Goal: Information Seeking & Learning: Learn about a topic

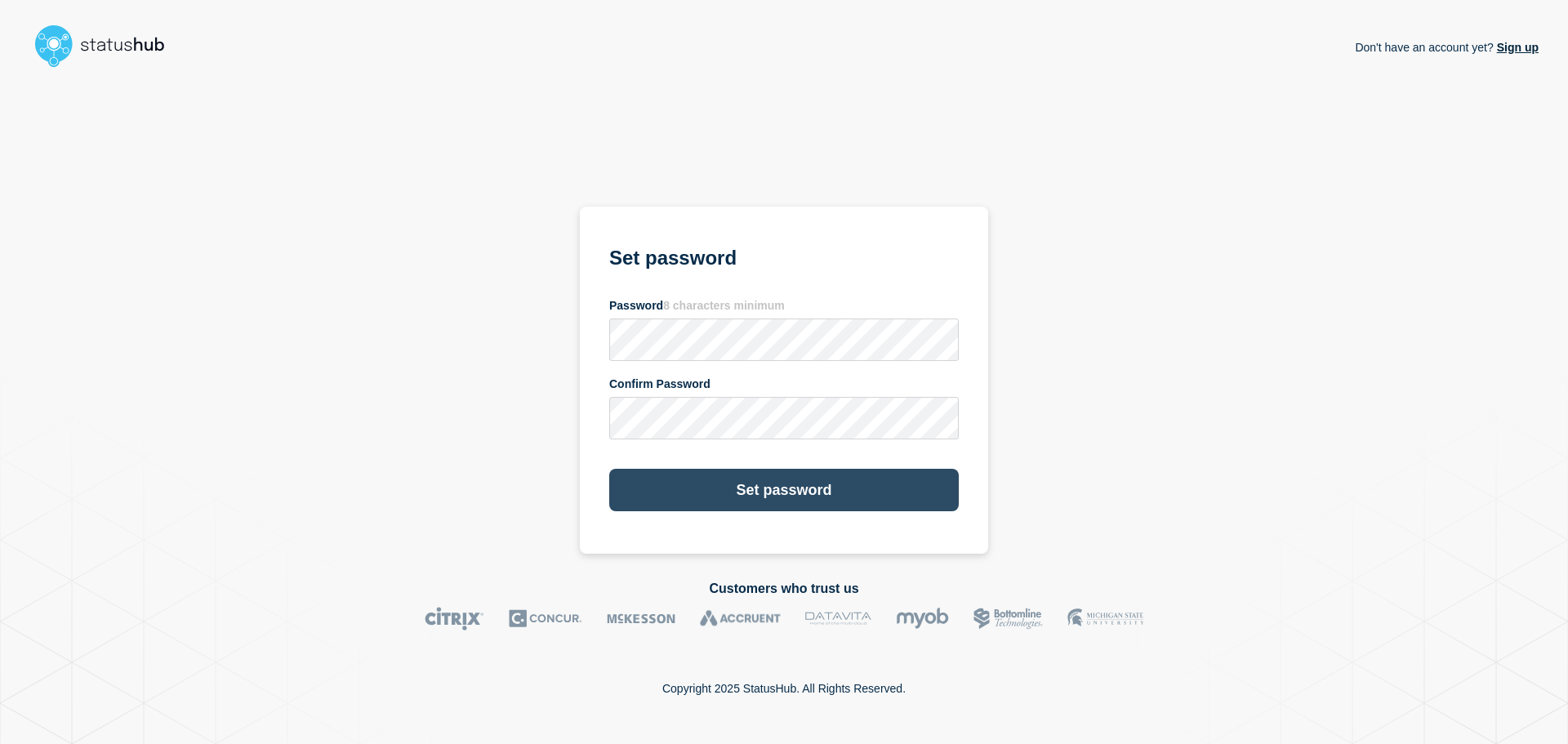
click at [802, 483] on button "Set password" at bounding box center [784, 489] width 350 height 43
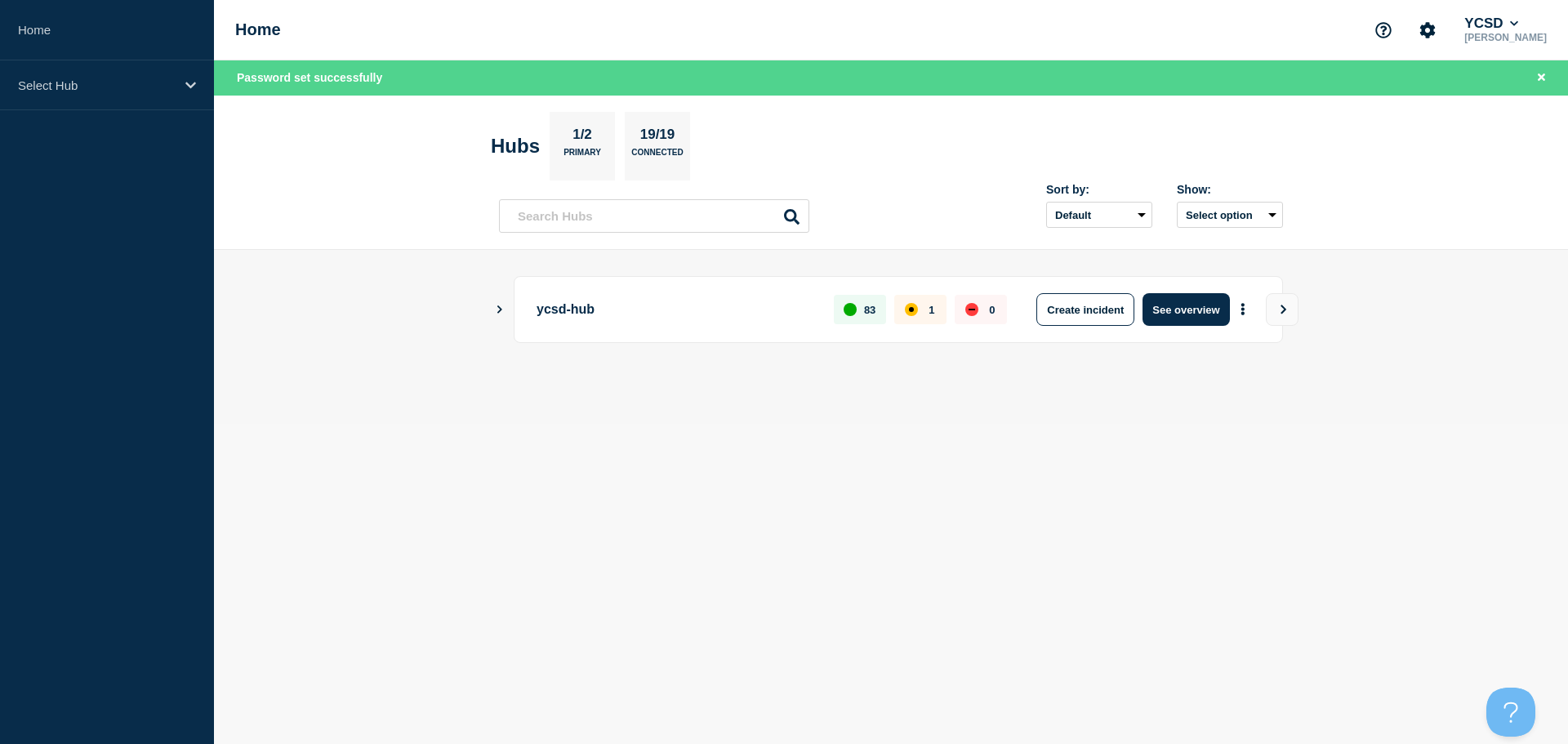
click at [498, 308] on icon "Show Connected Hubs" at bounding box center [499, 308] width 10 height 8
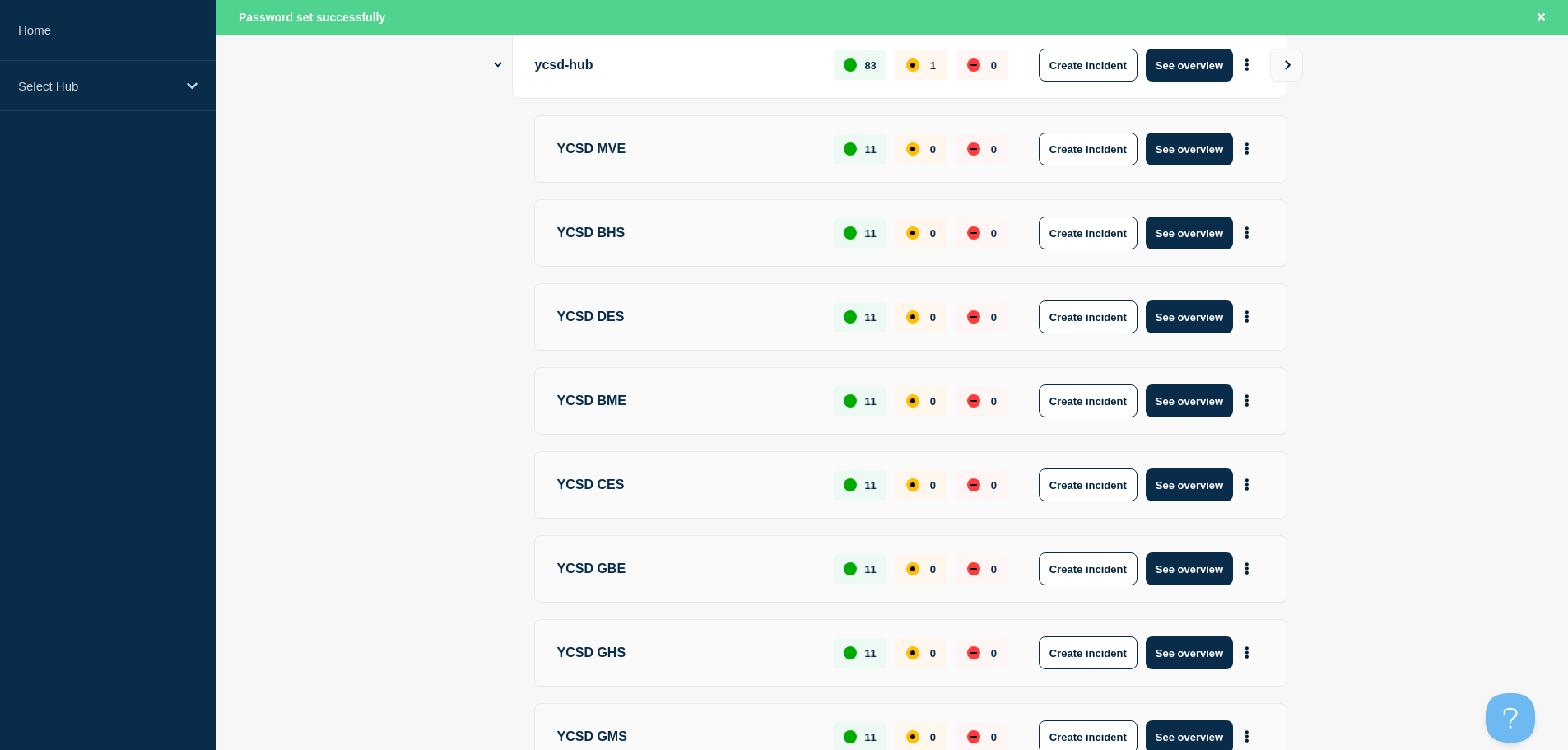
scroll to position [83, 0]
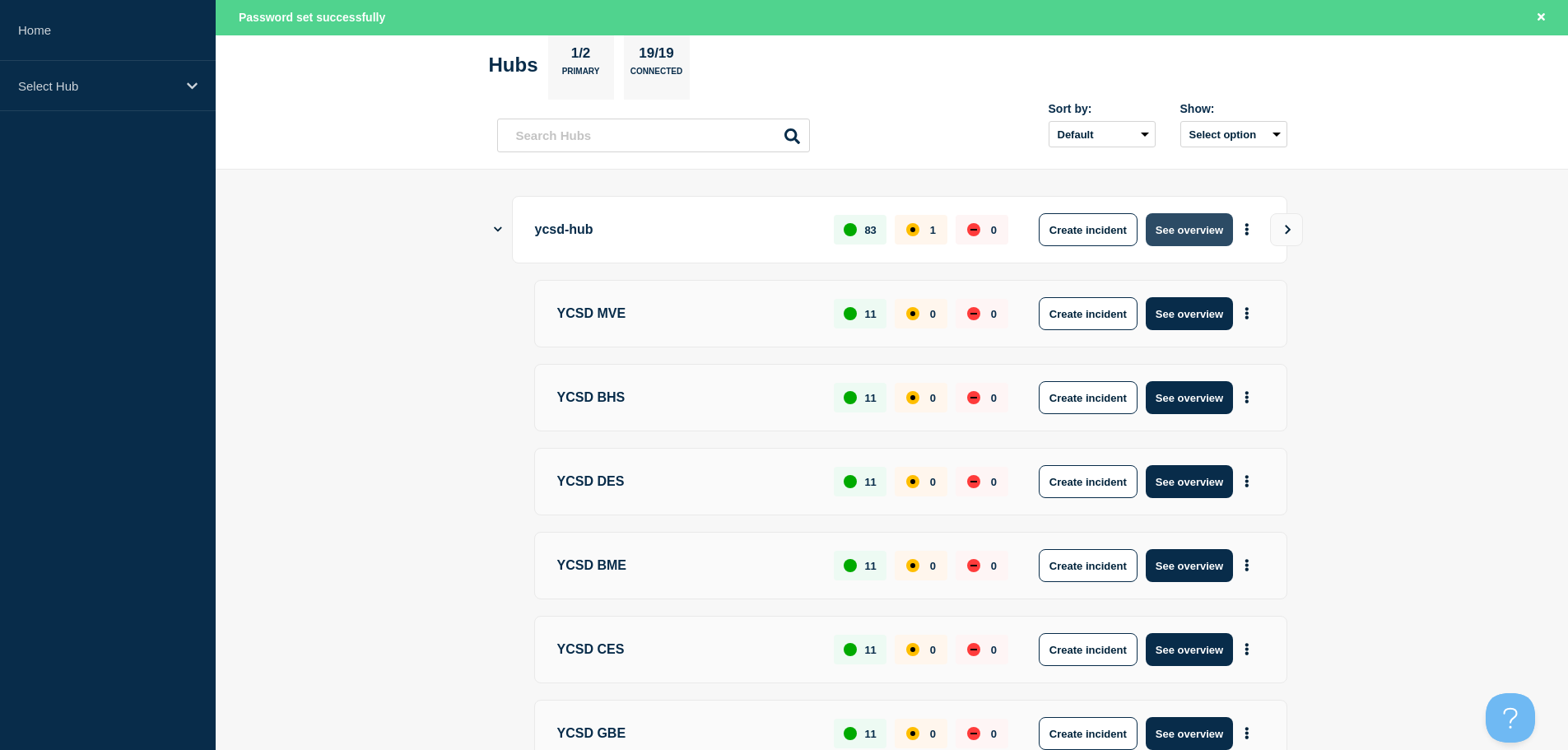
click at [1200, 228] on button "See overview" at bounding box center [1189, 229] width 87 height 33
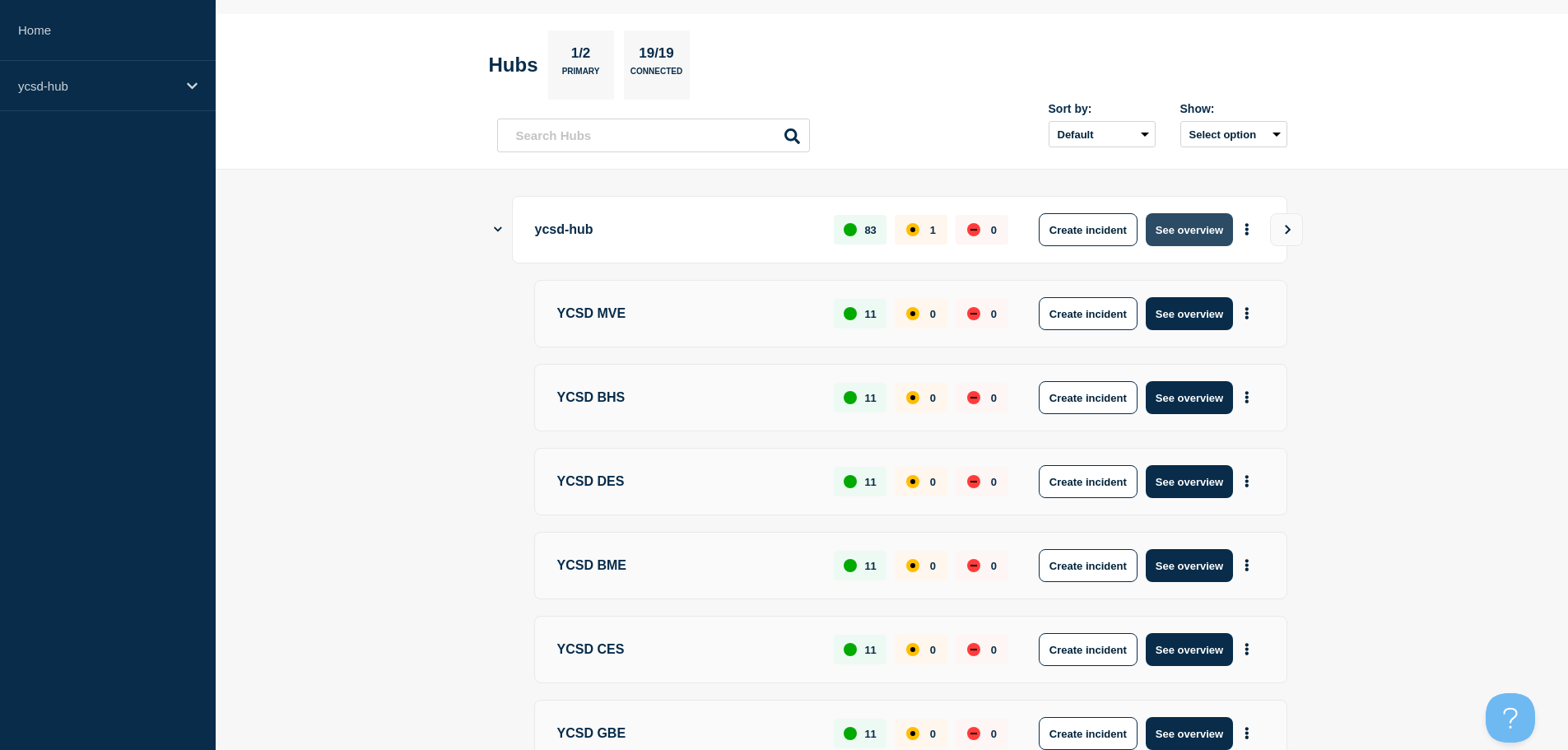
scroll to position [47, 0]
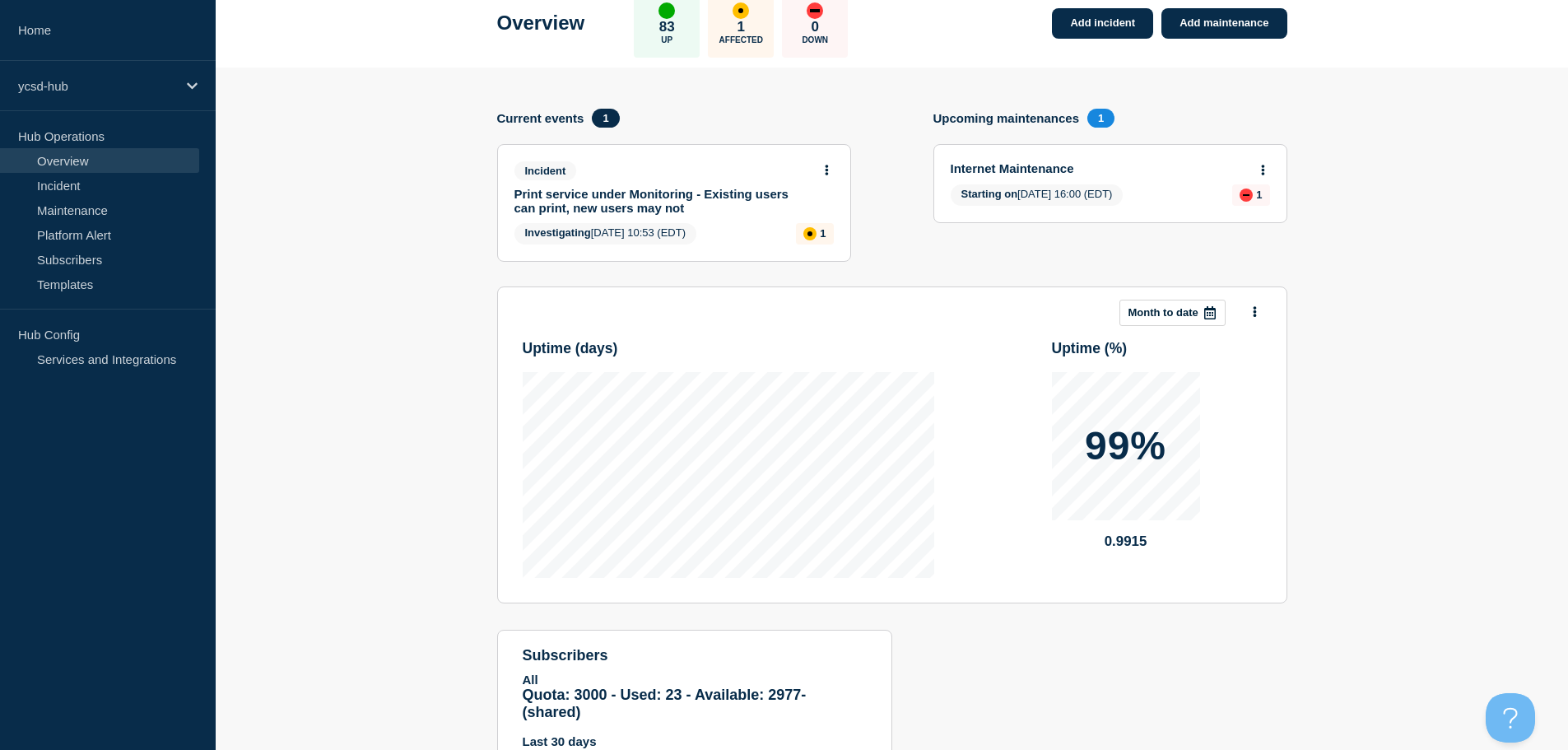
scroll to position [11, 0]
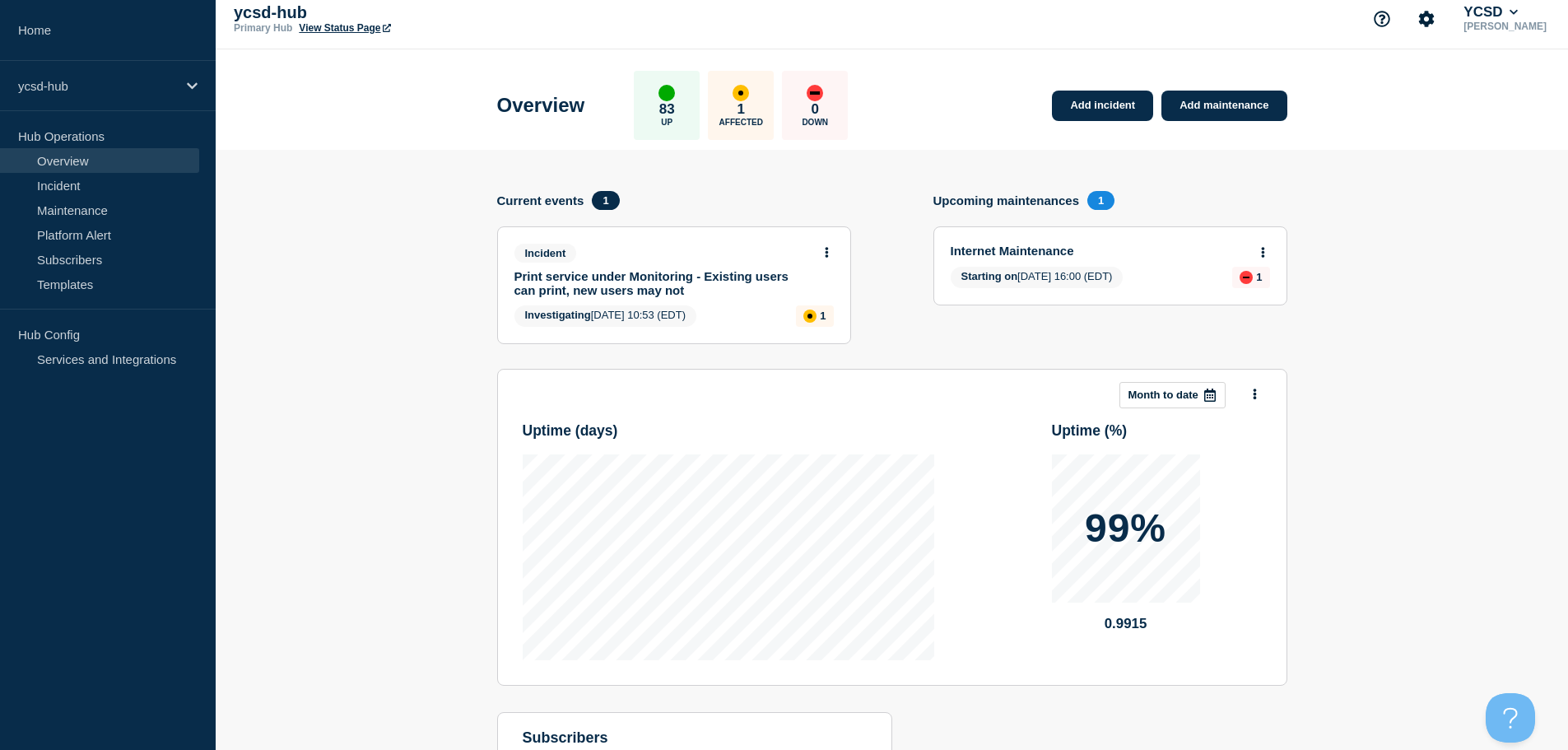
click at [1124, 280] on span "Starting on [DATE] 16:00 (EDT)" at bounding box center [1037, 277] width 173 height 21
click at [1036, 250] on link "Internet Maintenance" at bounding box center [1099, 251] width 297 height 14
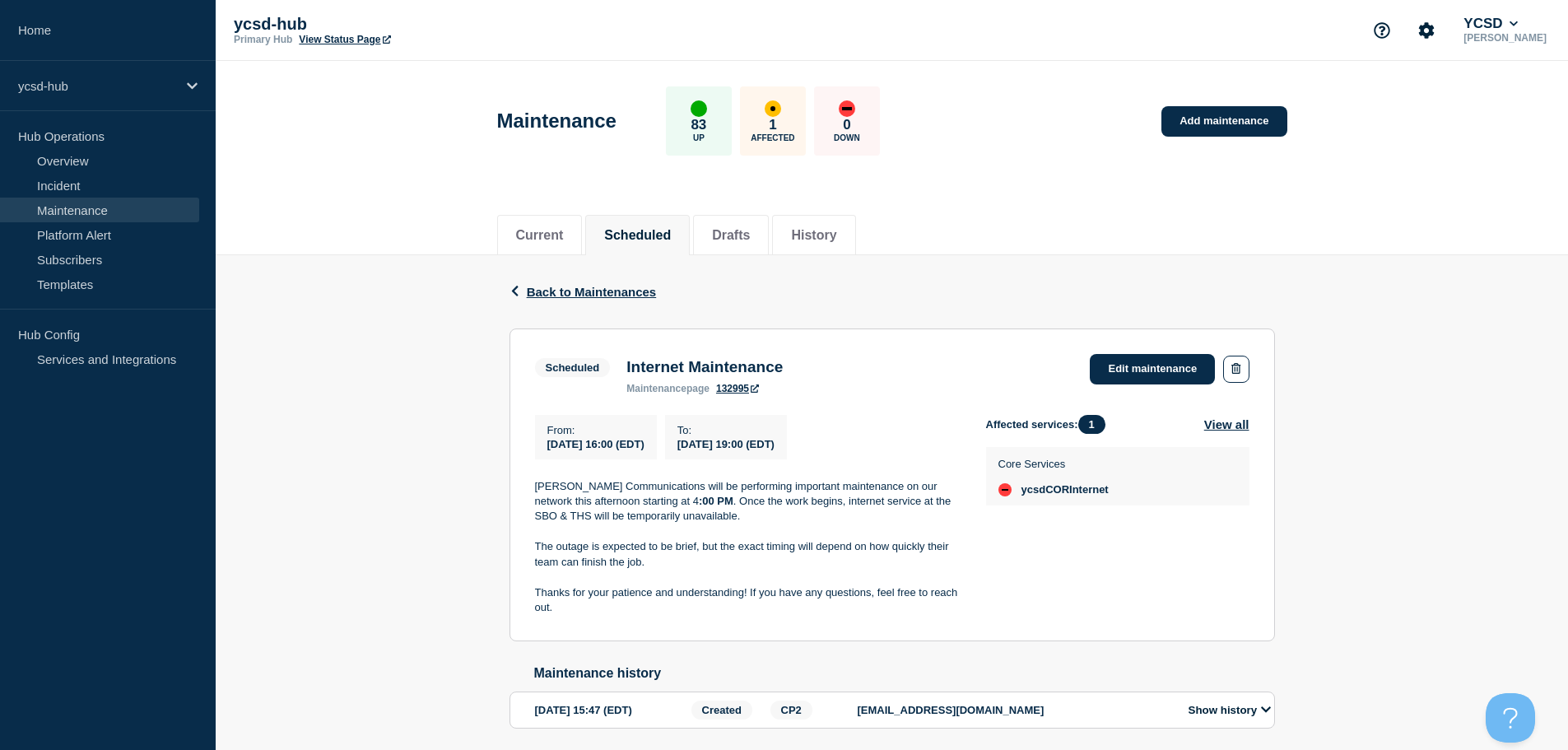
scroll to position [66, 0]
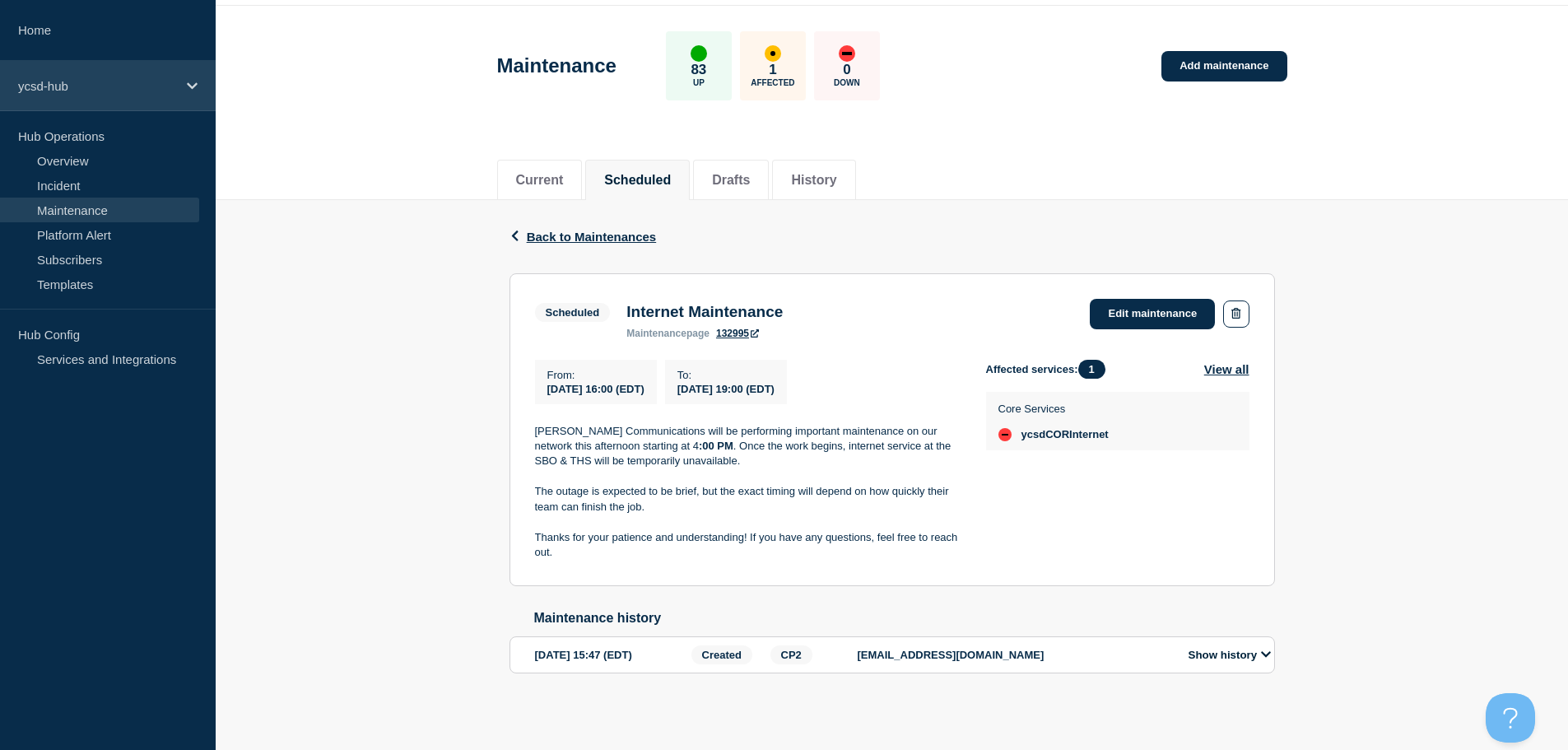
click at [170, 66] on div "ycsd-hub" at bounding box center [107, 85] width 215 height 50
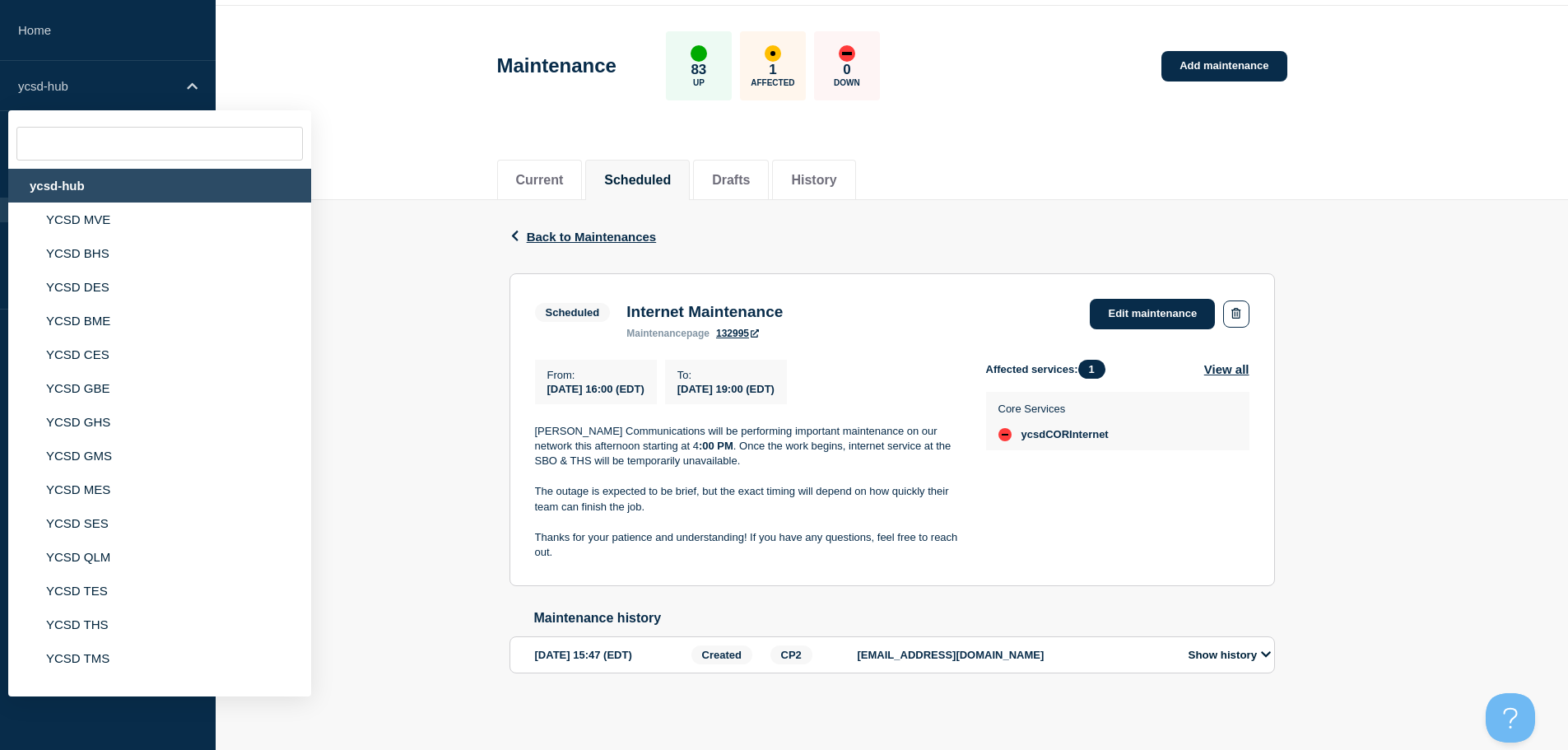
click at [127, 177] on div "ycsd-hub" at bounding box center [159, 186] width 303 height 33
click at [91, 188] on div "ycsd-hub" at bounding box center [159, 186] width 303 height 33
click at [62, 177] on div "ycsd-hub" at bounding box center [159, 186] width 303 height 33
click at [63, 184] on div "ycsd-hub" at bounding box center [159, 186] width 303 height 33
drag, startPoint x: 215, startPoint y: 173, endPoint x: 411, endPoint y: 98, distance: 209.9
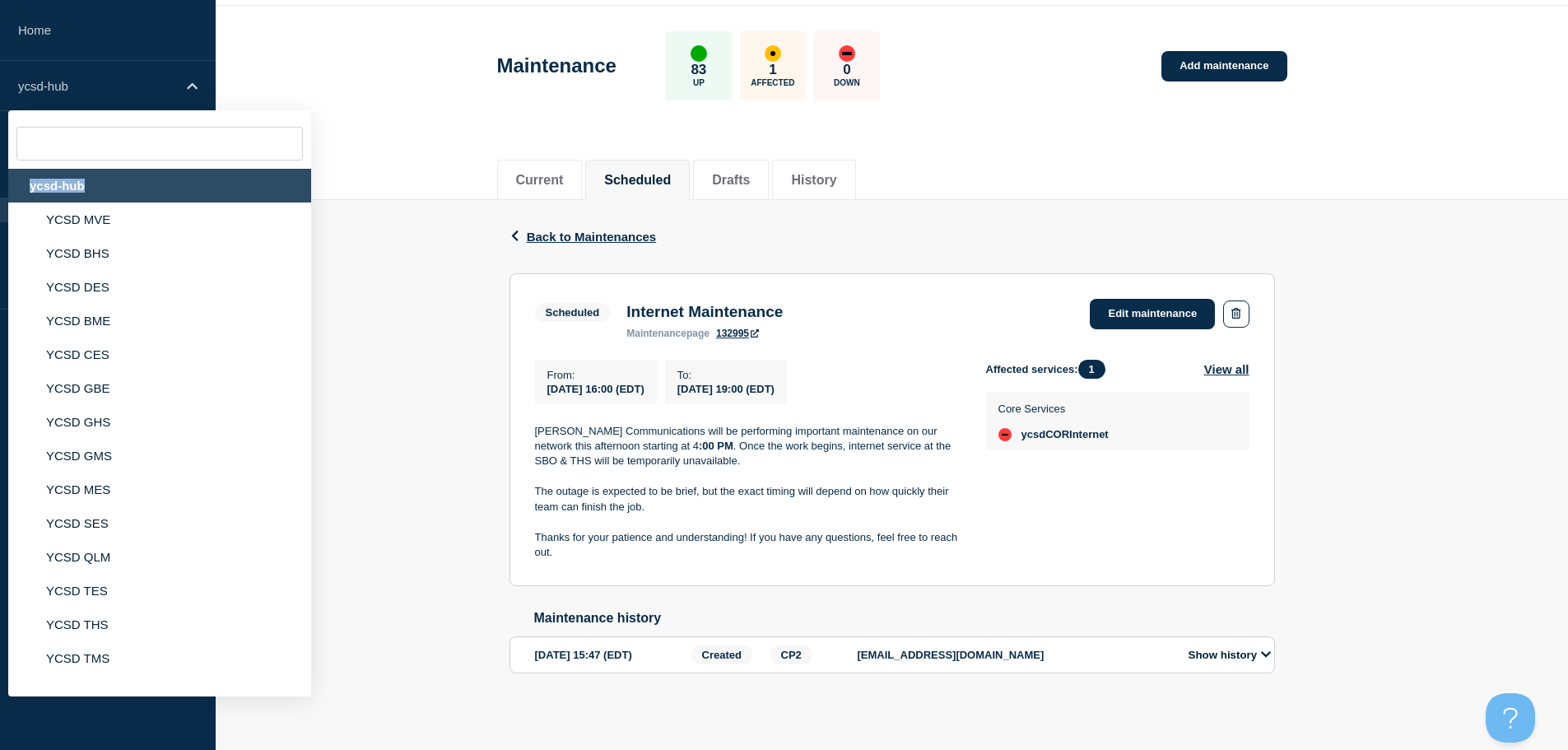
click at [296, 141] on div "ycsd-hub YCSD MVE YCSD BHS YCSD DES YCSD BME YCSD CES YCSD GBE YCSD GHS YCSD GM…" at bounding box center [159, 403] width 303 height 586
drag, startPoint x: 411, startPoint y: 98, endPoint x: 380, endPoint y: 118, distance: 36.9
click at [404, 99] on header "Maintenance 83 Up 1 Affected 0 Down Add maintenance" at bounding box center [892, 75] width 1353 height 137
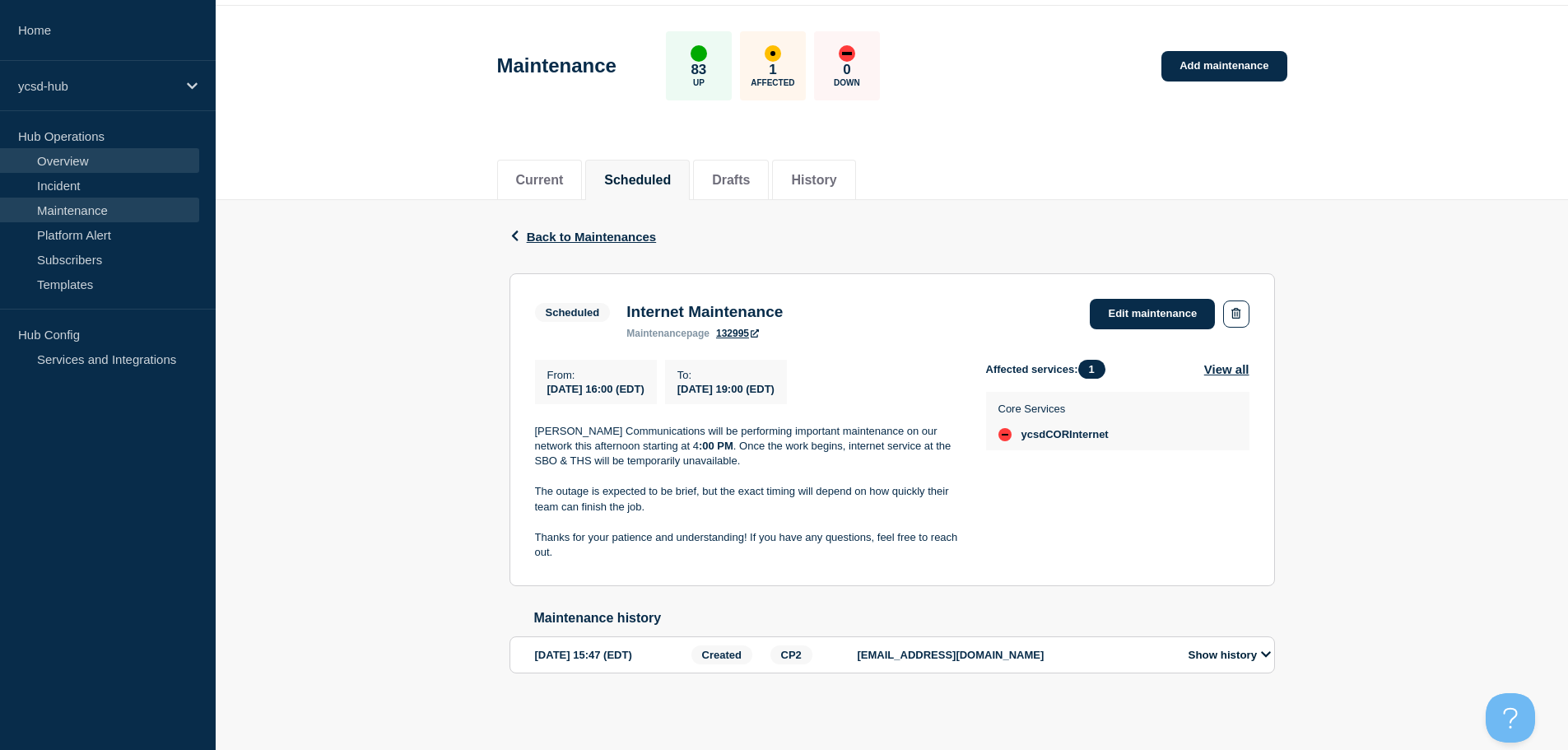
click at [153, 164] on link "Overview" at bounding box center [99, 160] width 199 height 25
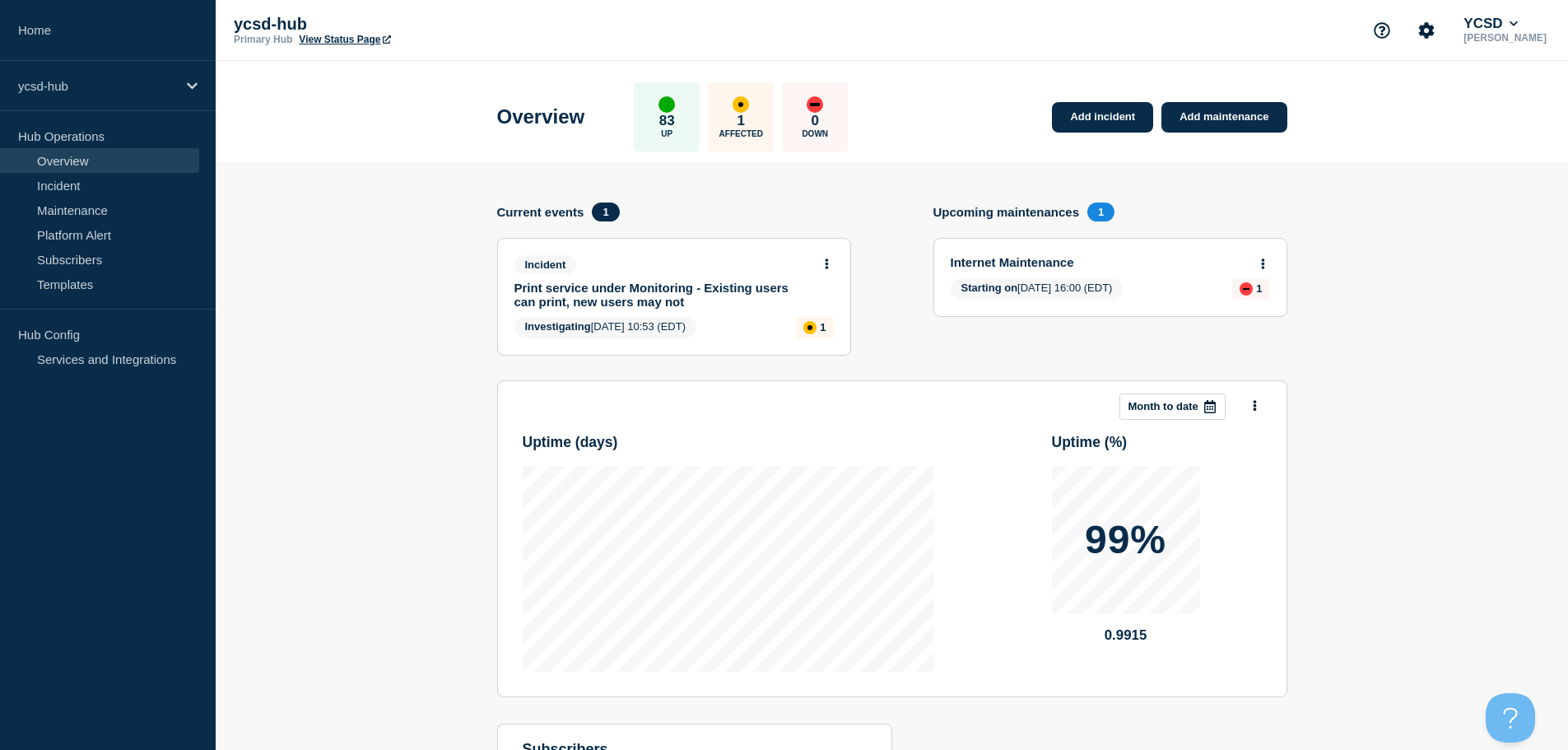
click at [353, 44] on link "View Status Page" at bounding box center [345, 39] width 91 height 11
